Goal: Information Seeking & Learning: Learn about a topic

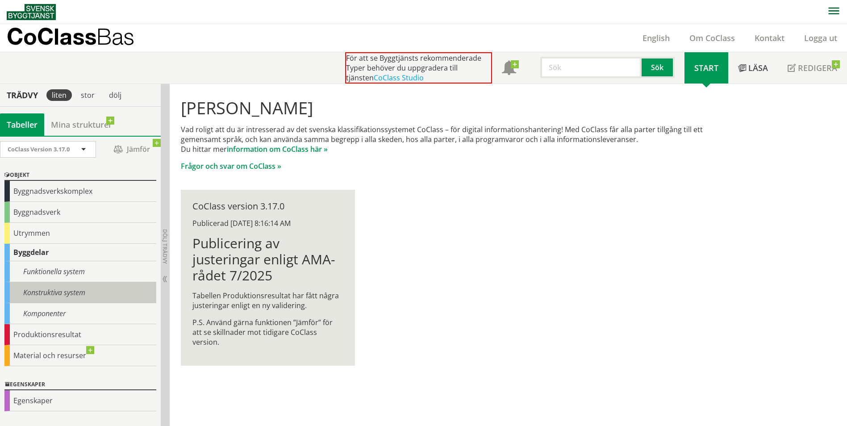
scroll to position [37, 0]
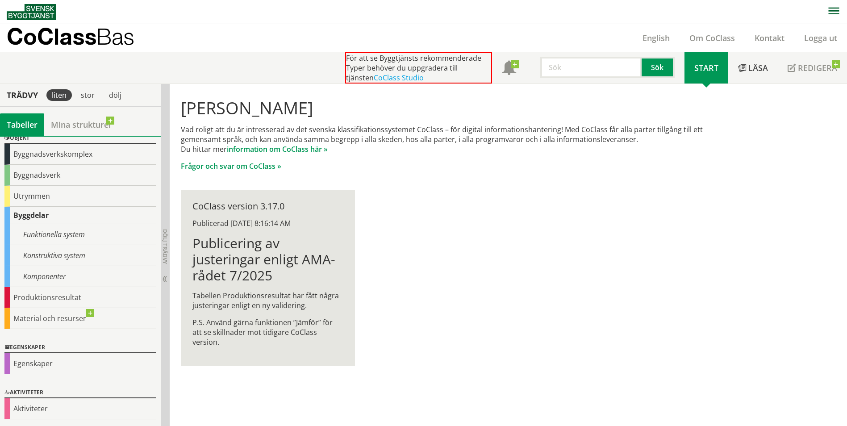
click at [29, 211] on div "Byggdelar" at bounding box center [80, 215] width 152 height 17
click at [33, 274] on div "Komponenter" at bounding box center [80, 276] width 152 height 21
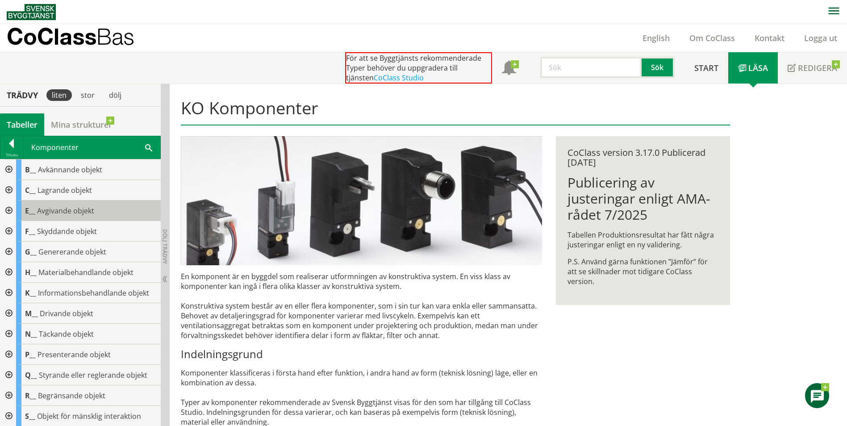
click at [57, 203] on div "E__ Avgivande objekt" at bounding box center [88, 210] width 145 height 21
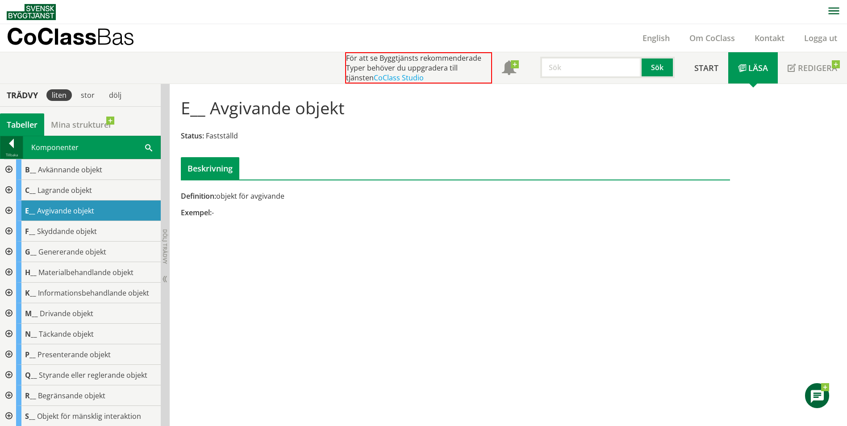
click at [3, 148] on div at bounding box center [11, 145] width 22 height 12
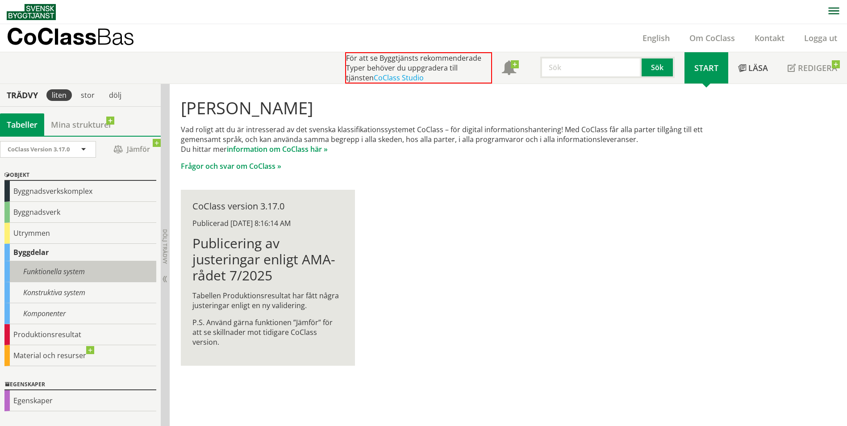
click at [32, 266] on div "Funktionella system" at bounding box center [80, 271] width 152 height 21
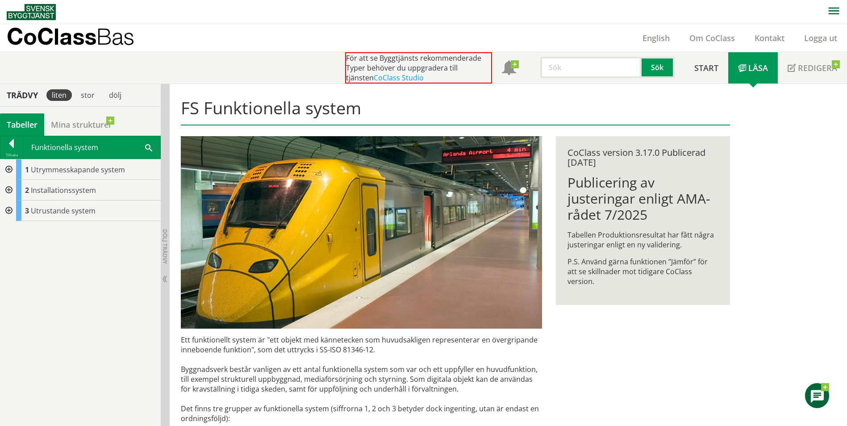
click at [8, 188] on div at bounding box center [8, 190] width 16 height 21
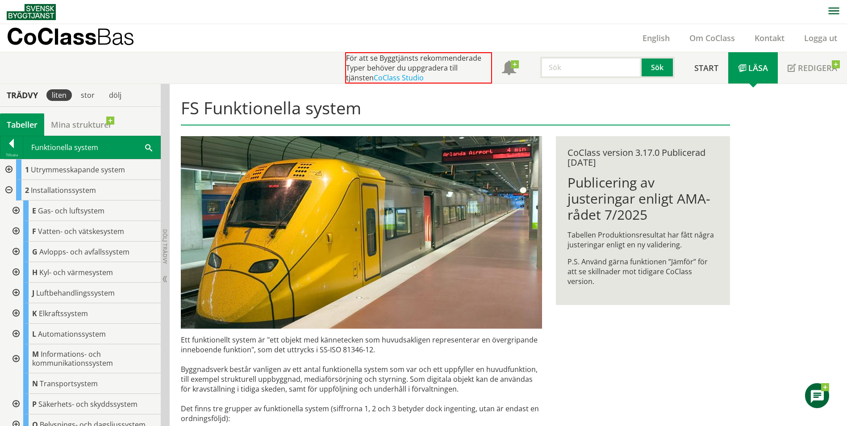
click at [18, 228] on div at bounding box center [15, 231] width 16 height 21
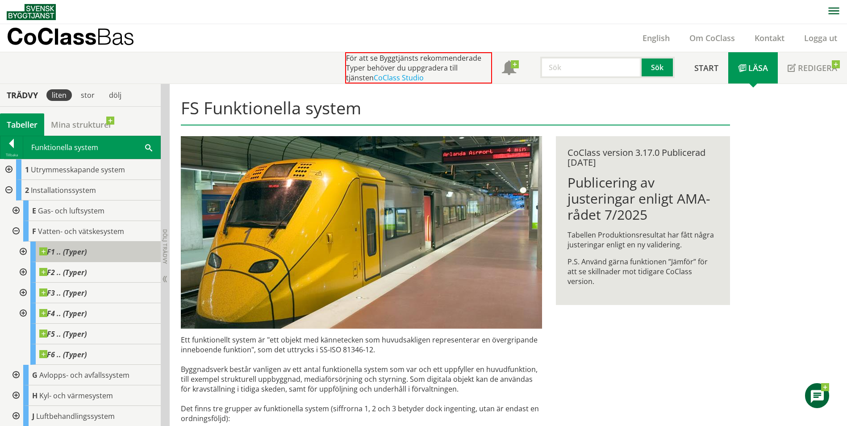
click at [65, 254] on span "F1 .. (Typer)" at bounding box center [62, 251] width 47 height 9
click at [25, 250] on div at bounding box center [22, 252] width 16 height 21
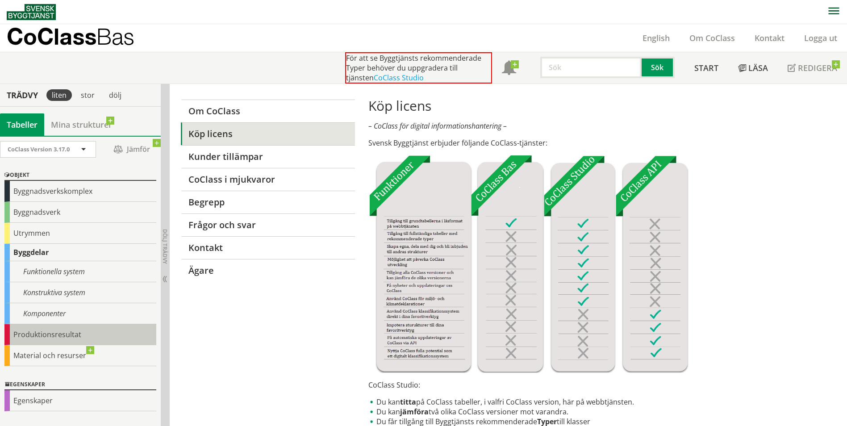
click at [53, 333] on div "Produktionsresultat" at bounding box center [80, 334] width 152 height 21
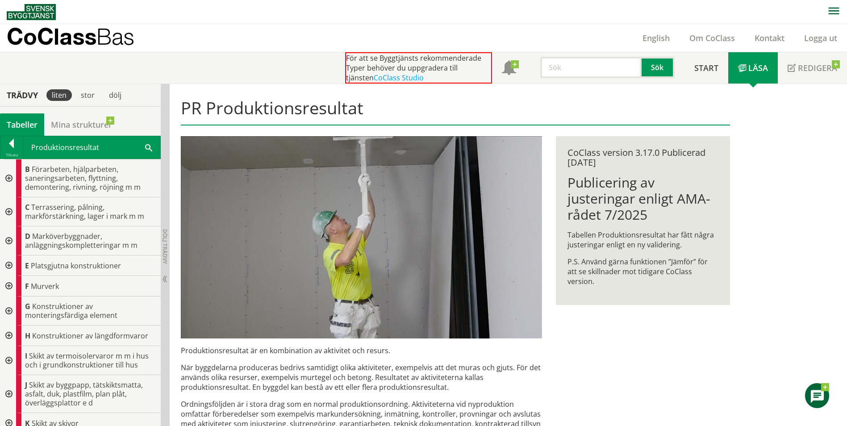
click at [8, 267] on div at bounding box center [8, 265] width 16 height 21
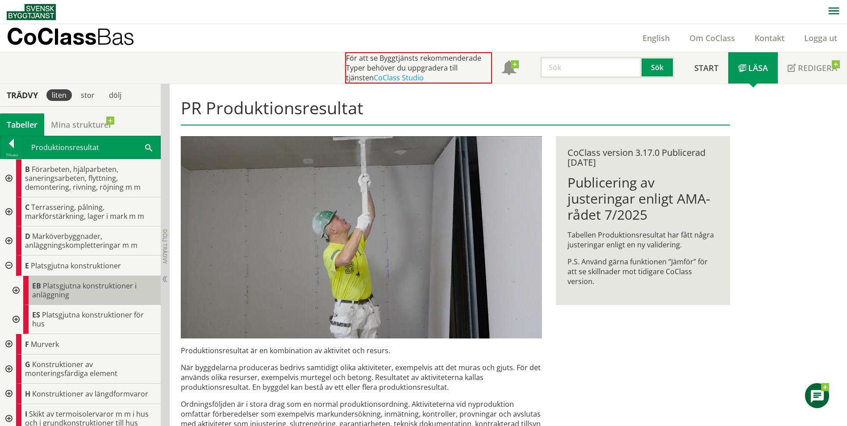
click at [50, 288] on span "Platsgjutna konstruktioner i anläggning" at bounding box center [84, 290] width 104 height 19
click at [15, 289] on div at bounding box center [15, 290] width 16 height 29
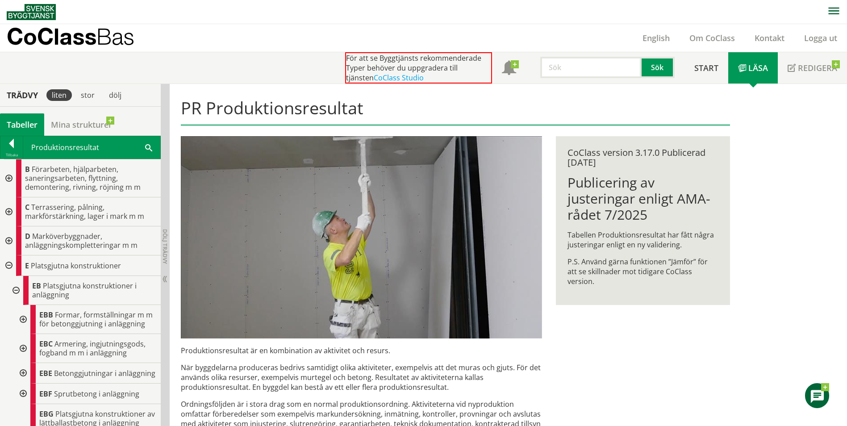
click at [21, 322] on div at bounding box center [22, 319] width 16 height 29
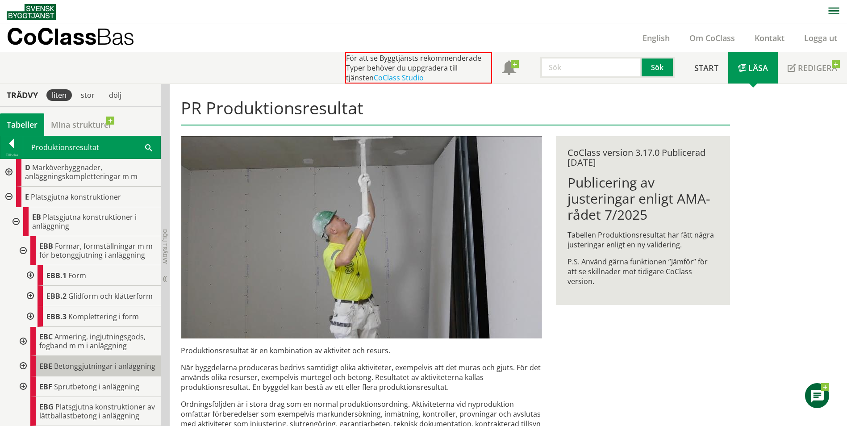
scroll to position [134, 0]
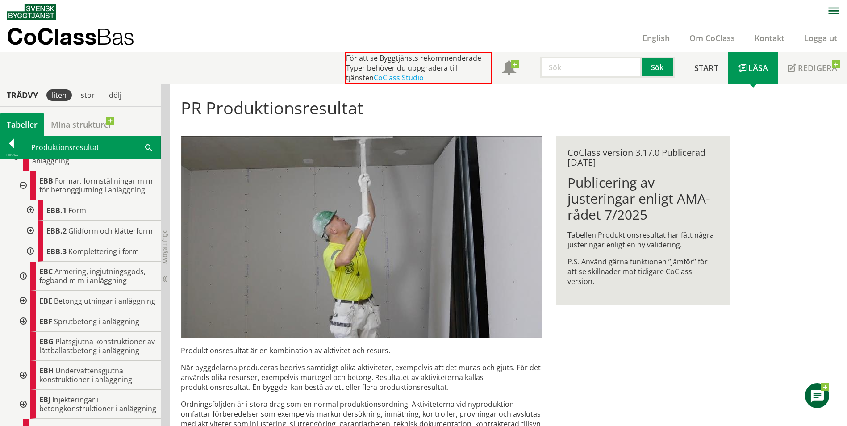
click at [31, 219] on div at bounding box center [29, 210] width 16 height 21
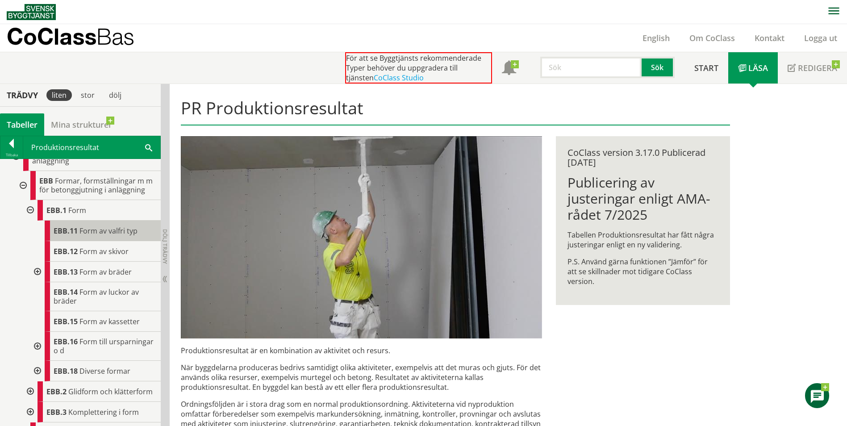
click at [75, 236] on span "EBB.11" at bounding box center [66, 231] width 24 height 10
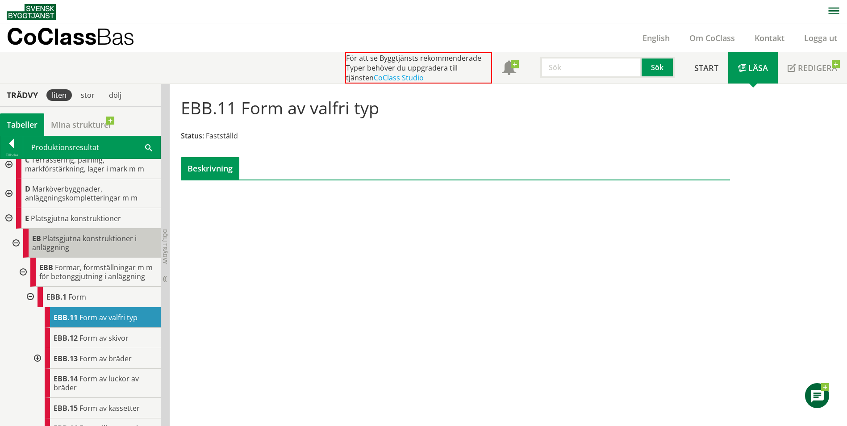
scroll to position [45, 0]
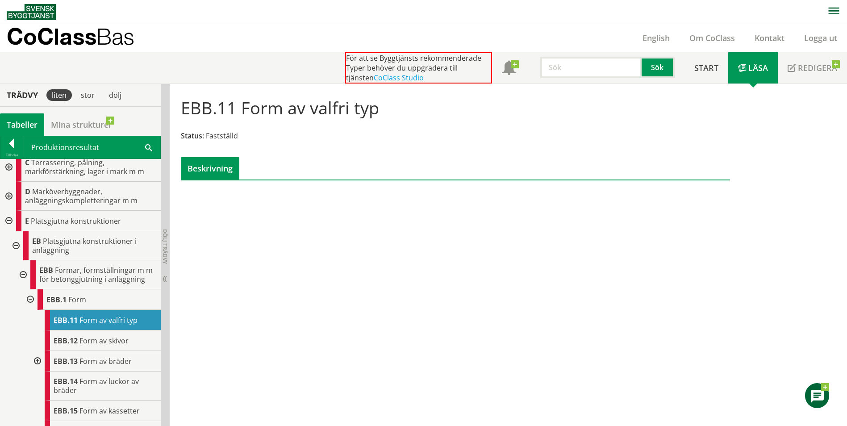
click at [39, 371] on div at bounding box center [37, 361] width 16 height 21
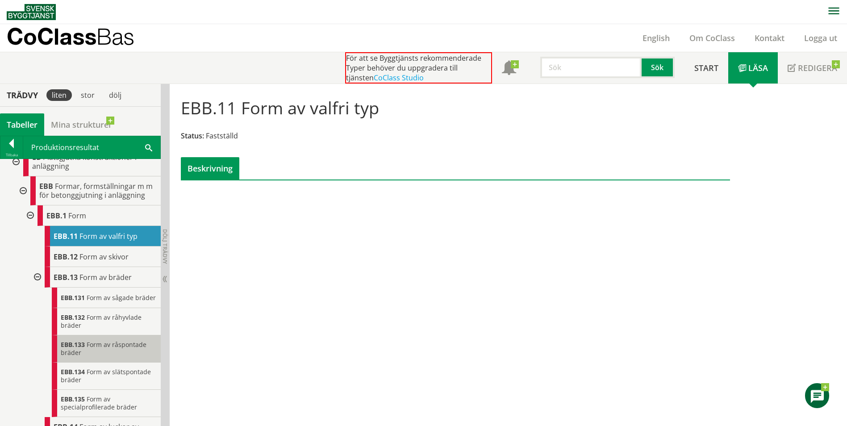
scroll to position [134, 0]
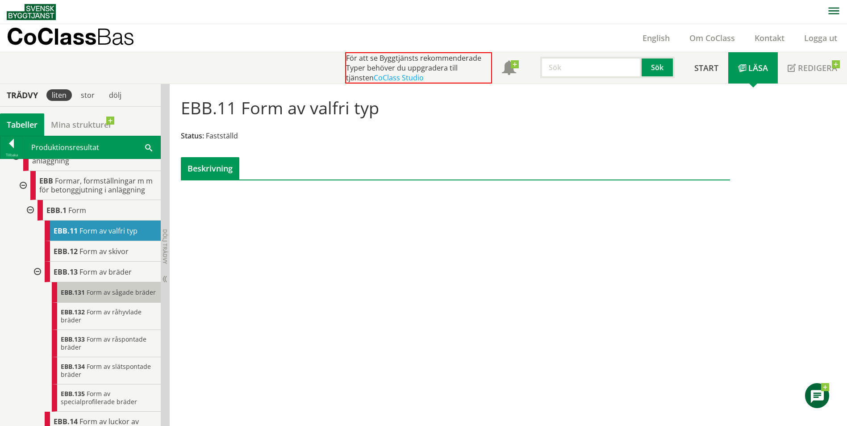
click at [92, 296] on span "Form av sågade bräder" at bounding box center [121, 292] width 69 height 8
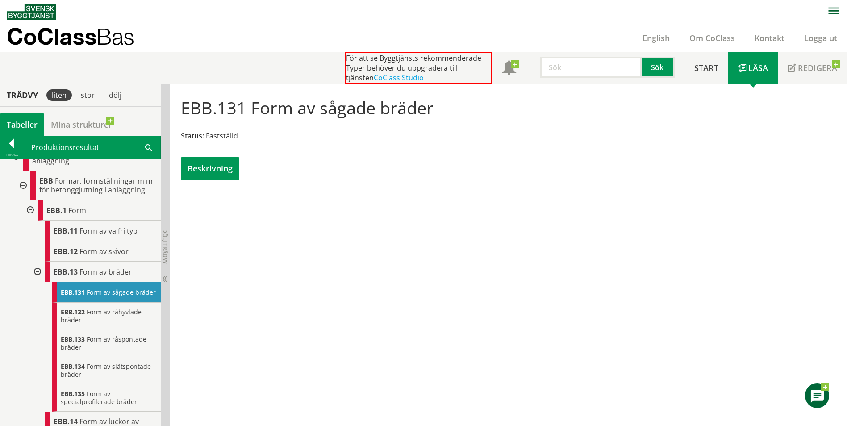
drag, startPoint x: 424, startPoint y: 110, endPoint x: 219, endPoint y: 118, distance: 205.1
click at [226, 121] on div "EBB.131 Form av sågade bräder Status: Fastställd Beskrivning" at bounding box center [455, 135] width 562 height 89
drag, startPoint x: 185, startPoint y: 110, endPoint x: 452, endPoint y: 100, distance: 267.6
click at [452, 100] on div "EBB.131 Form av sågade bräder Status: Fastställd Beskrivning" at bounding box center [455, 135] width 562 height 89
click at [347, 109] on h1 "EBB.131 Form av sågade bräder" at bounding box center [307, 108] width 253 height 20
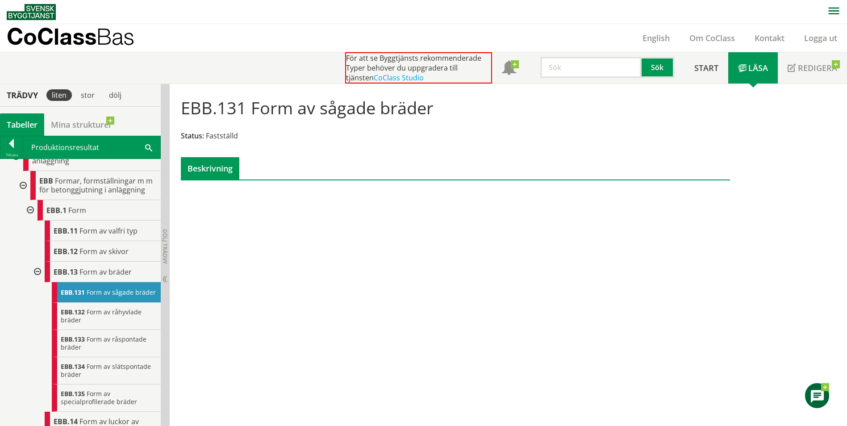
click at [347, 109] on h1 "EBB.131 Form av sågade bräder" at bounding box center [307, 108] width 253 height 20
click at [22, 189] on div at bounding box center [22, 185] width 16 height 29
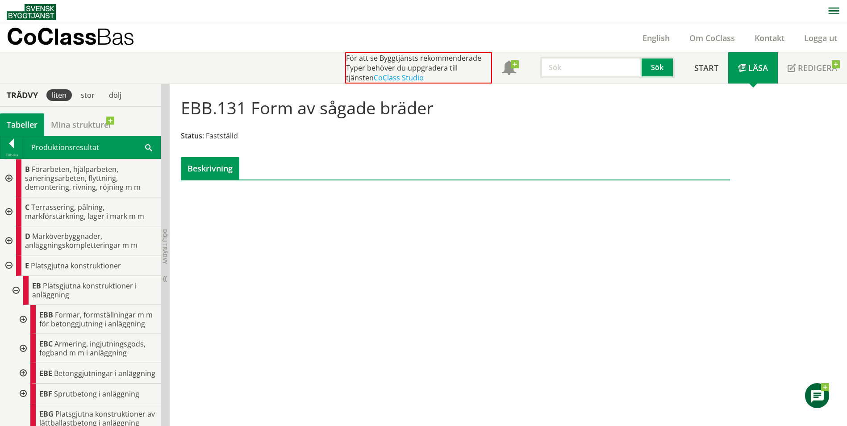
click at [7, 269] on div at bounding box center [8, 265] width 16 height 21
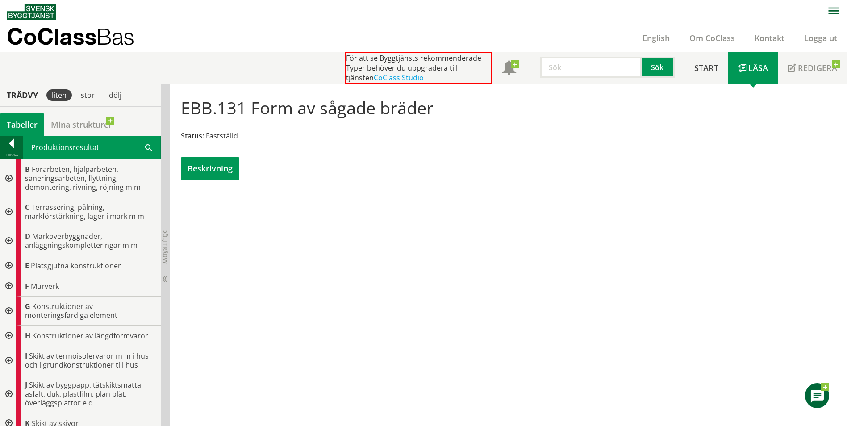
click at [14, 150] on div at bounding box center [11, 145] width 22 height 12
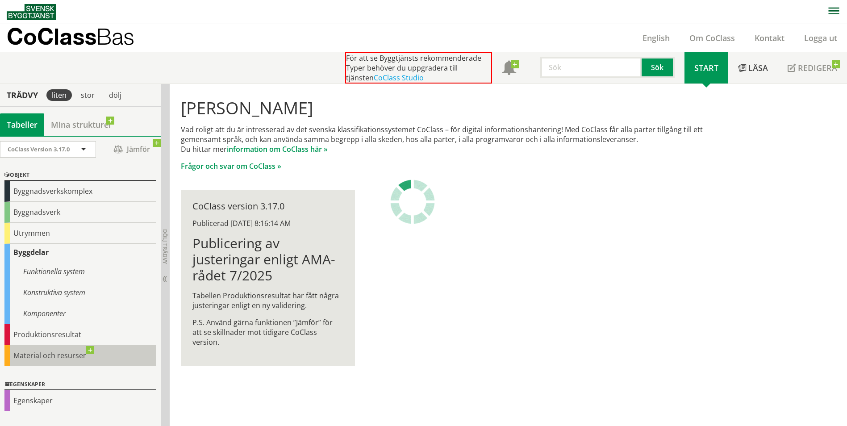
click at [46, 351] on div "Material och resurser" at bounding box center [80, 355] width 152 height 21
click at [57, 354] on div "Material och resurser" at bounding box center [80, 355] width 152 height 21
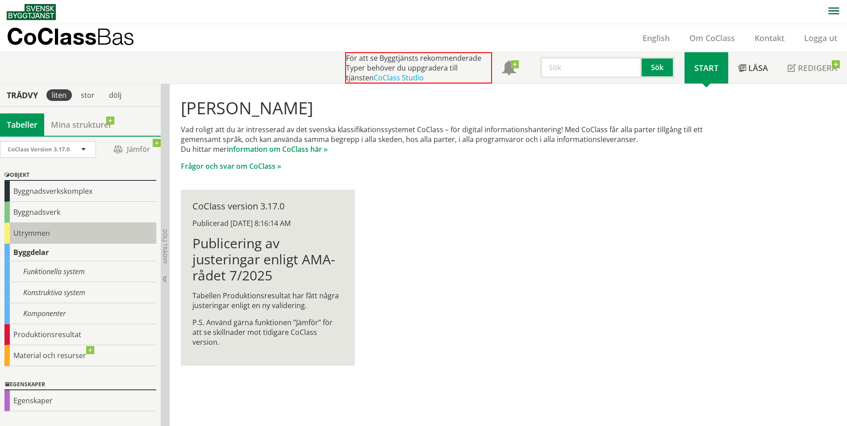
scroll to position [37, 0]
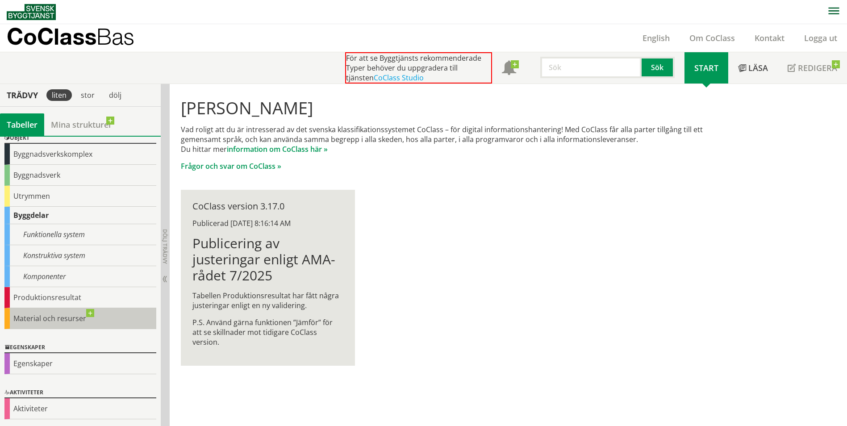
click at [46, 317] on div "Material och resurser" at bounding box center [80, 318] width 152 height 21
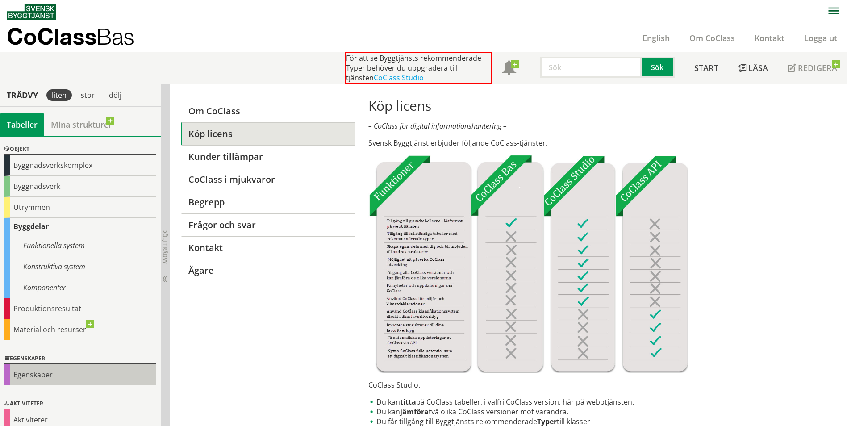
scroll to position [37, 0]
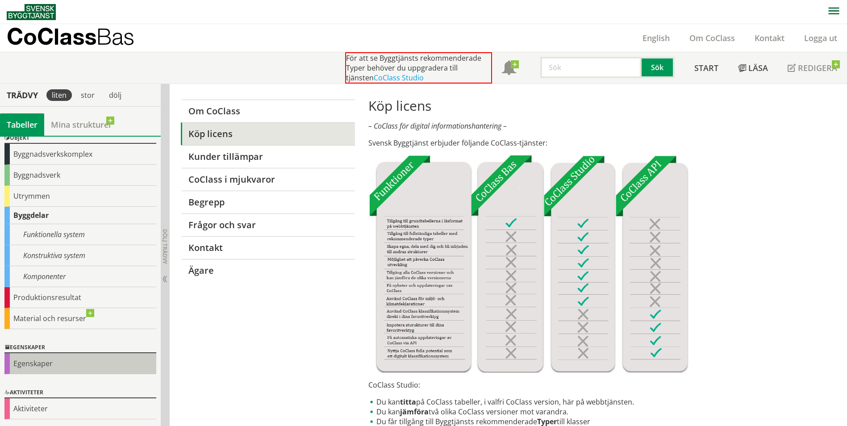
click at [25, 363] on div "Egenskaper" at bounding box center [80, 363] width 152 height 21
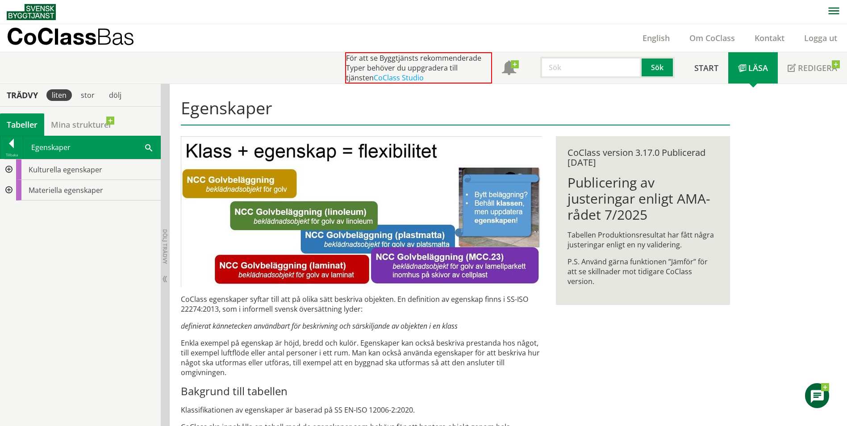
click at [14, 171] on div at bounding box center [8, 169] width 16 height 21
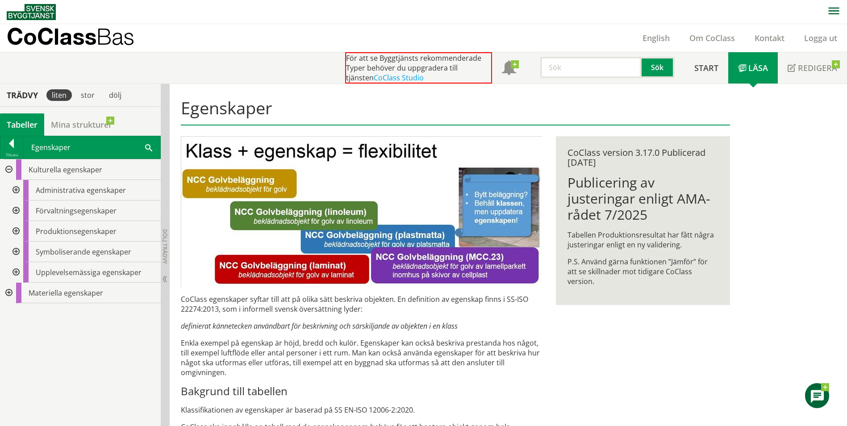
click at [8, 165] on div at bounding box center [8, 169] width 16 height 21
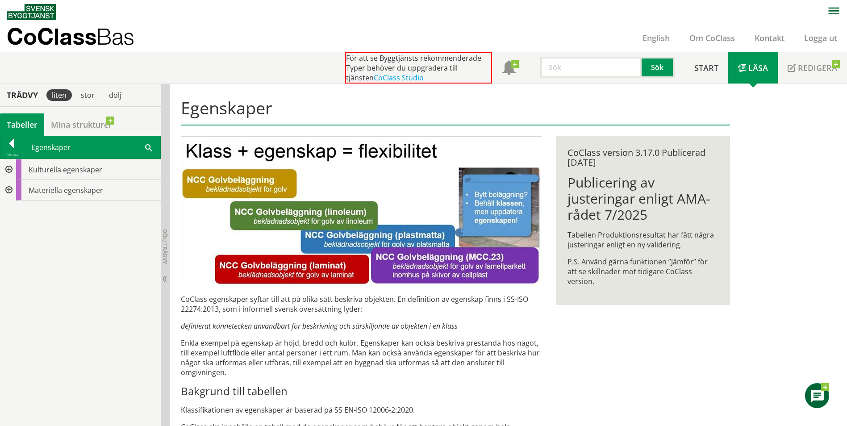
click at [11, 187] on div at bounding box center [8, 190] width 16 height 21
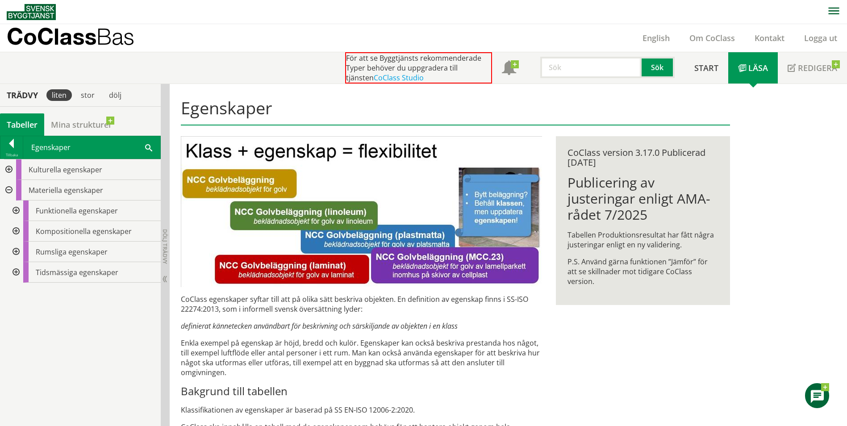
click at [7, 194] on div at bounding box center [8, 190] width 16 height 21
